Goal: Find specific page/section: Find specific page/section

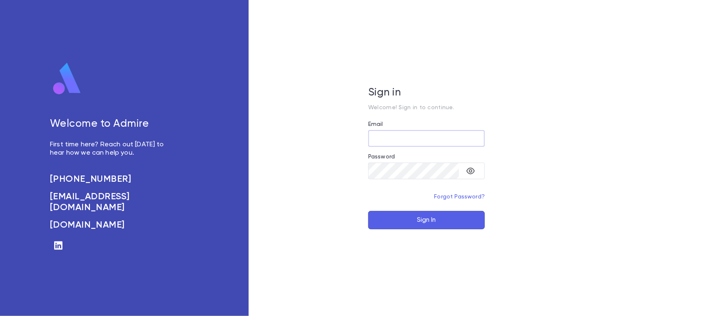
type input "**********"
click at [437, 219] on button "Sign In" at bounding box center [426, 220] width 117 height 18
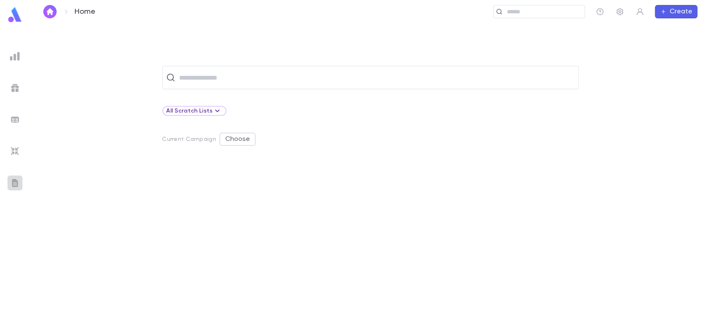
click at [13, 182] on img at bounding box center [15, 183] width 10 height 10
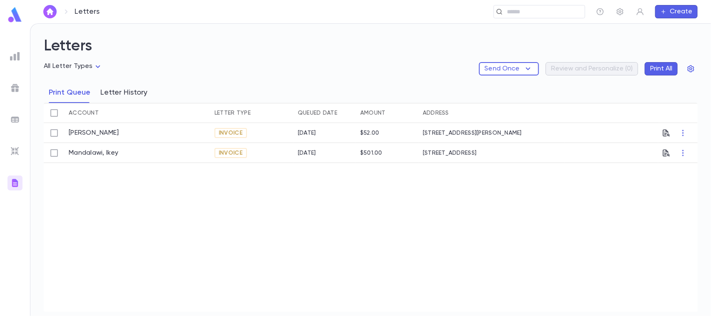
click at [107, 97] on button "Letter History" at bounding box center [123, 92] width 47 height 21
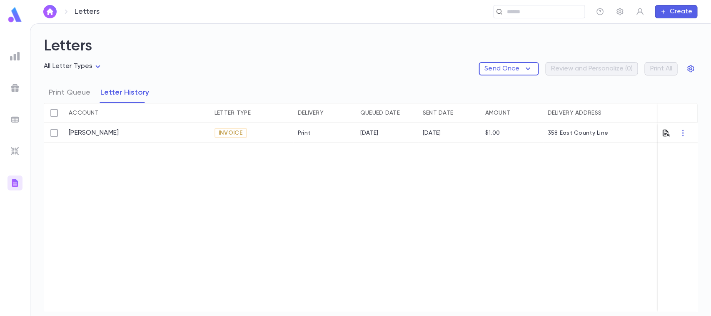
click at [666, 136] on icon "button" at bounding box center [667, 133] width 8 height 8
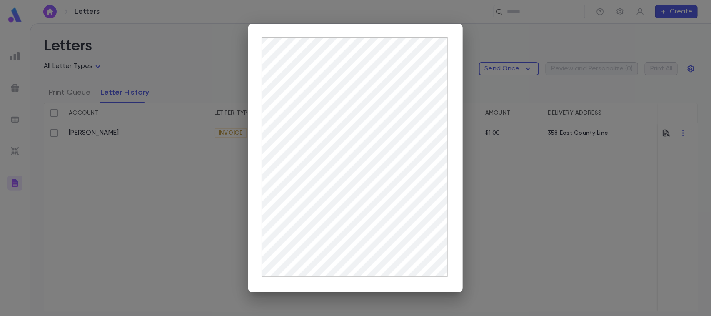
click at [684, 135] on div at bounding box center [355, 158] width 711 height 316
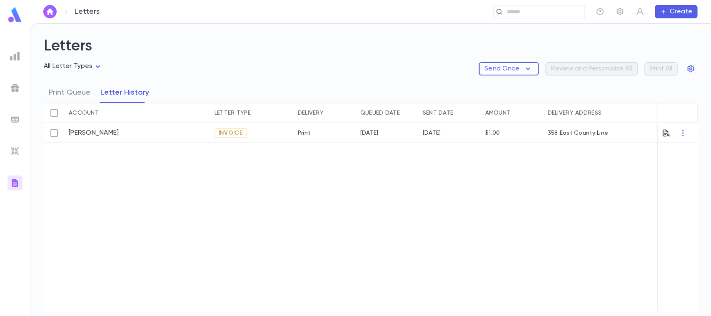
click at [336, 173] on div "[PERSON_NAME] Invoice Print [DATE] [DATE] $1.00 358 East County Line" at bounding box center [386, 217] width 685 height 189
